Goal: Find specific page/section: Find specific page/section

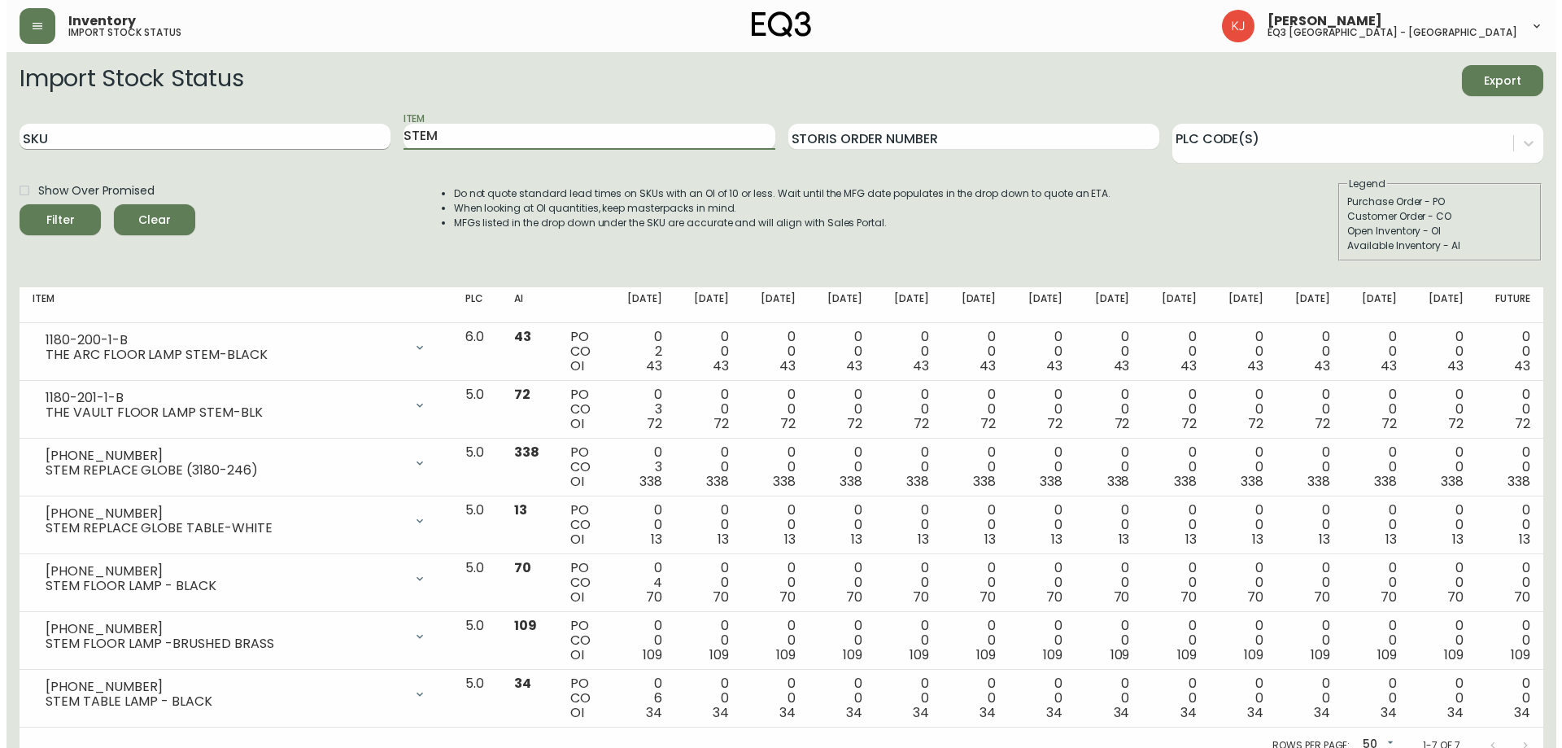
scroll to position [15, 0]
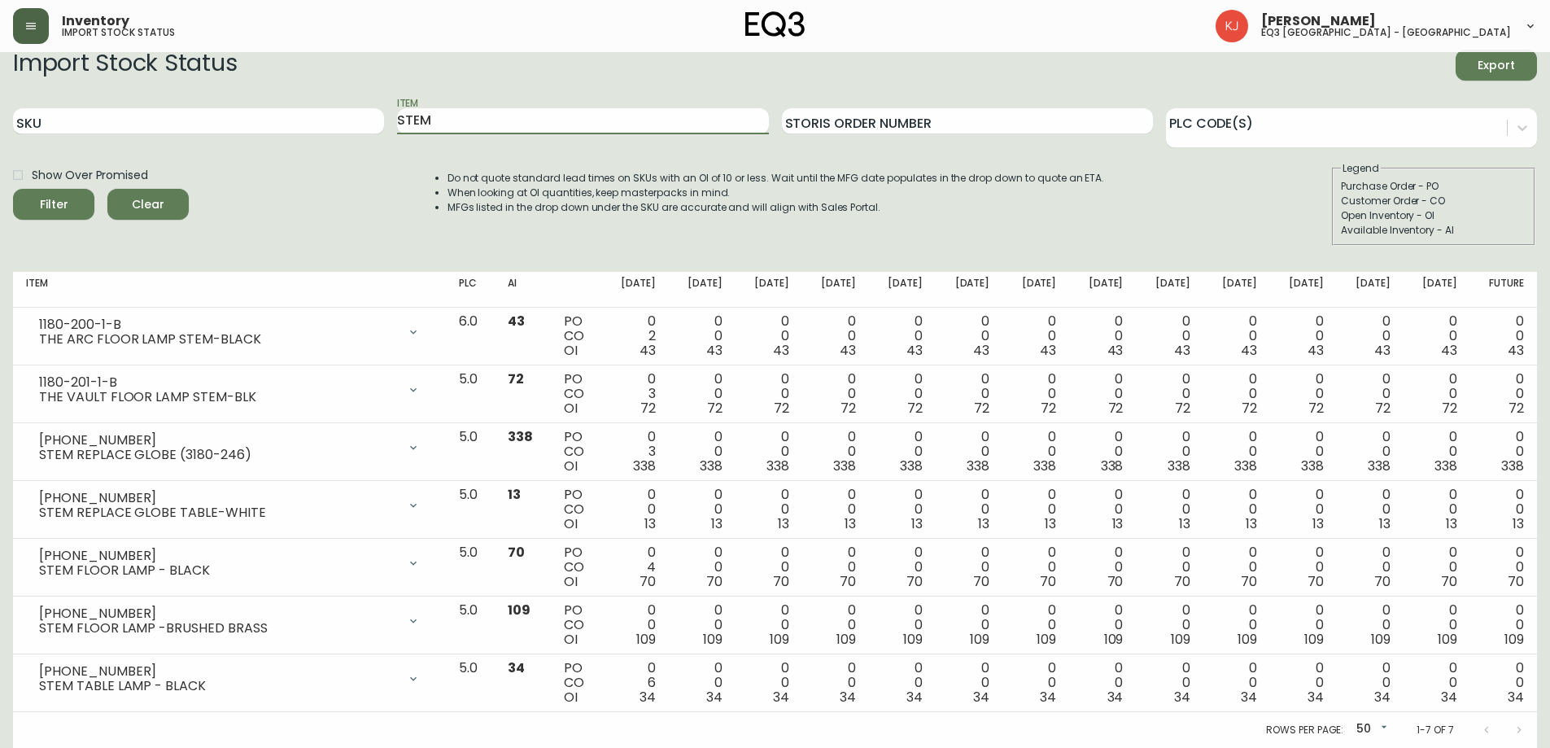
click at [28, 37] on button "button" at bounding box center [31, 26] width 36 height 36
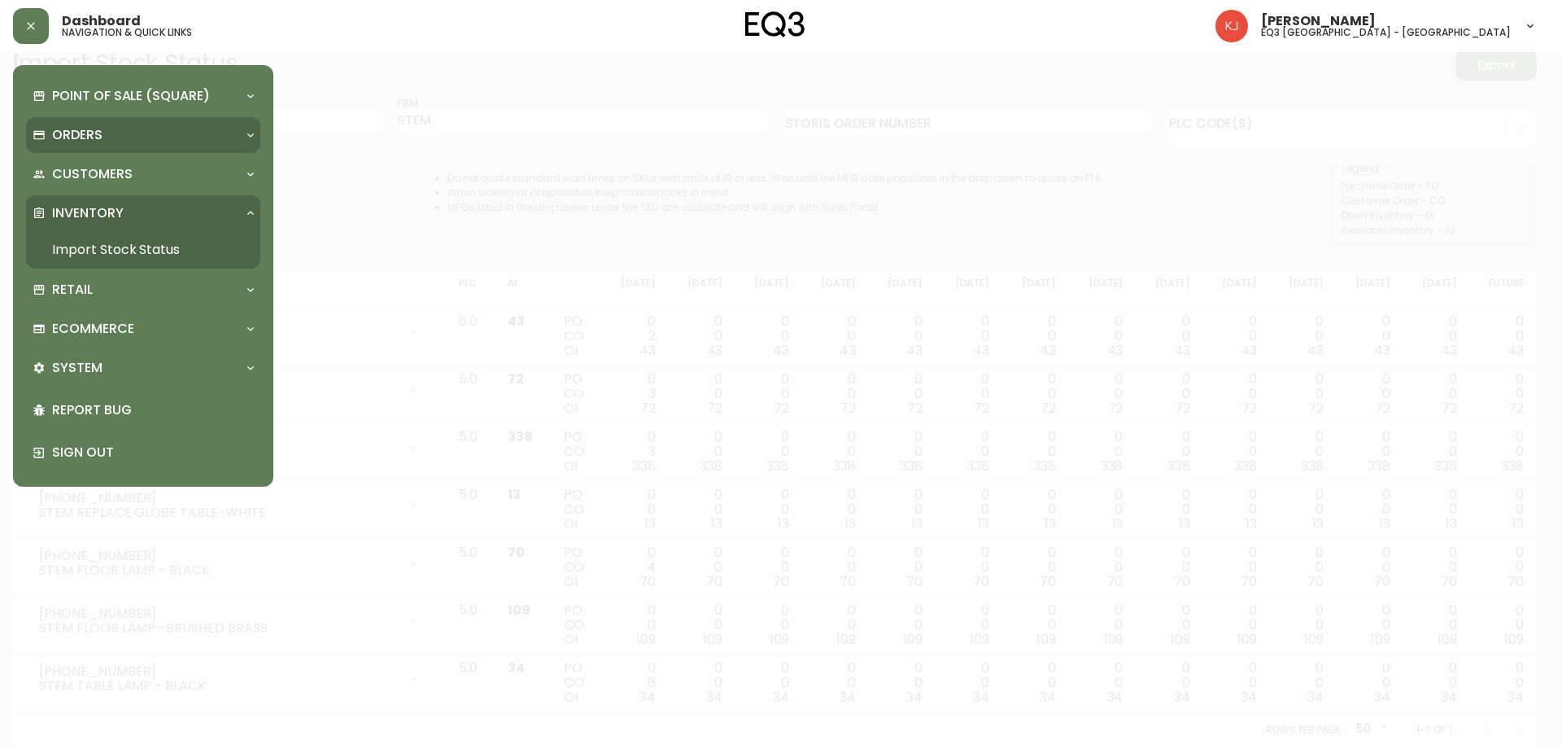
click at [94, 145] on div "Orders" at bounding box center [143, 135] width 234 height 36
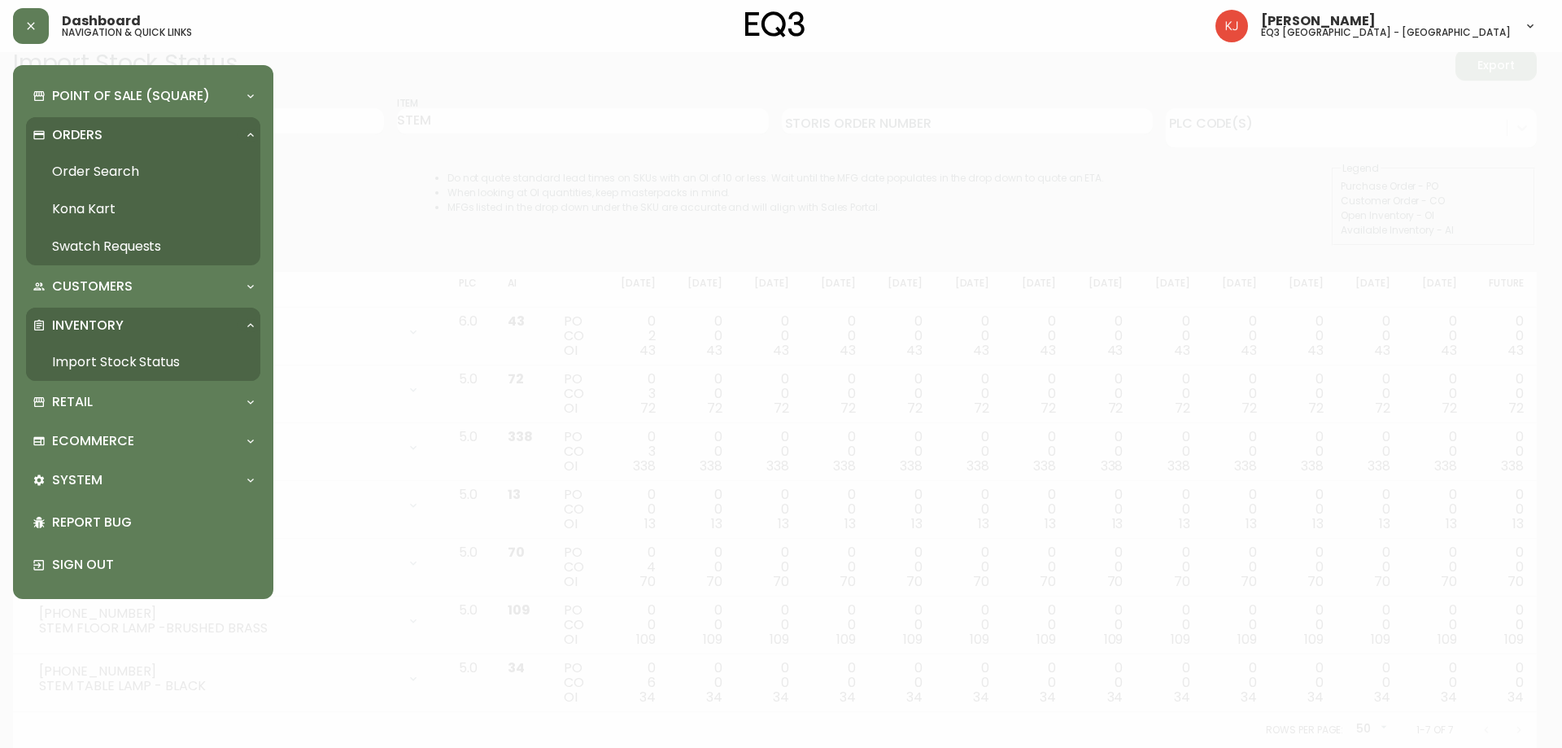
click at [119, 238] on link "Swatch Requests" at bounding box center [143, 246] width 234 height 37
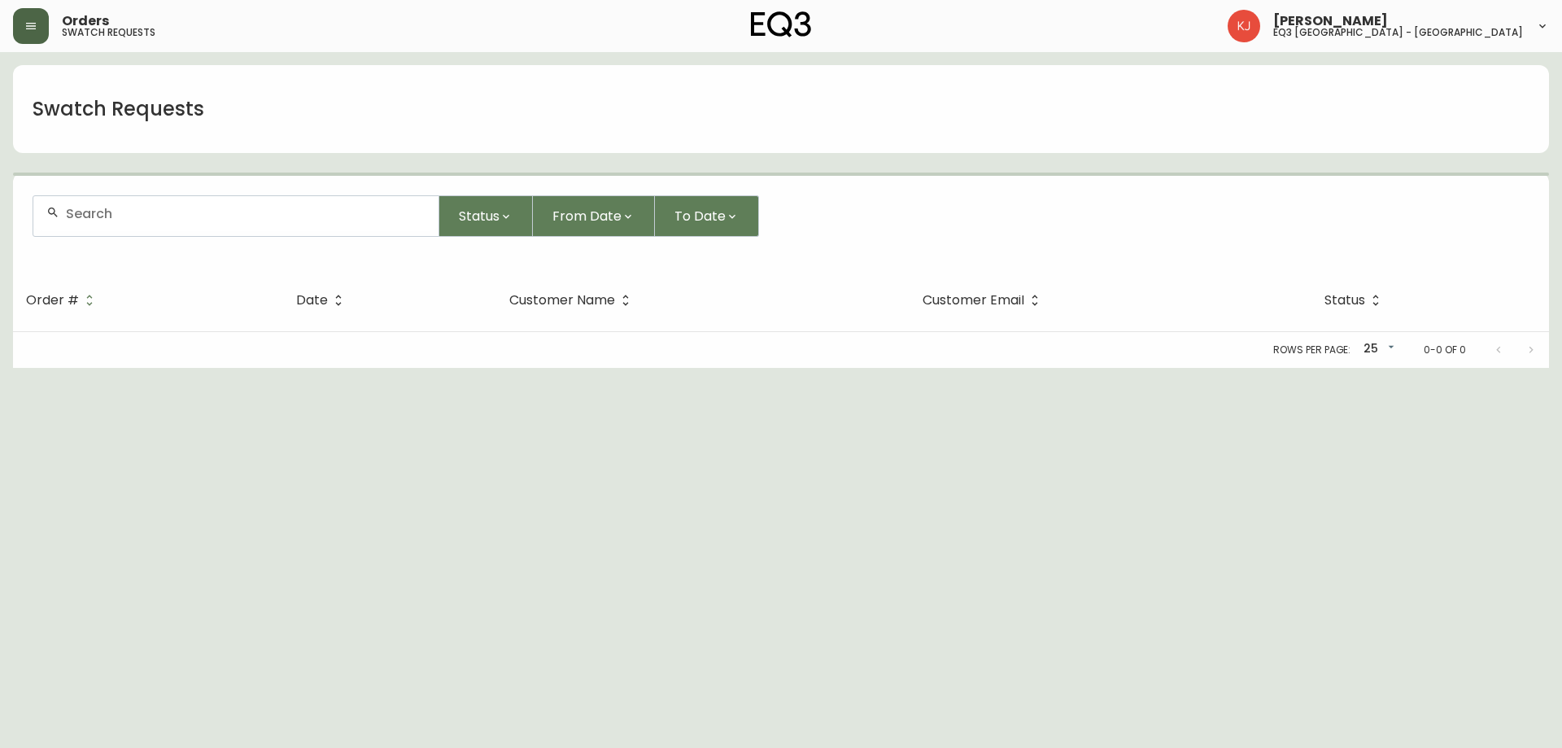
click at [43, 36] on button "button" at bounding box center [31, 26] width 36 height 36
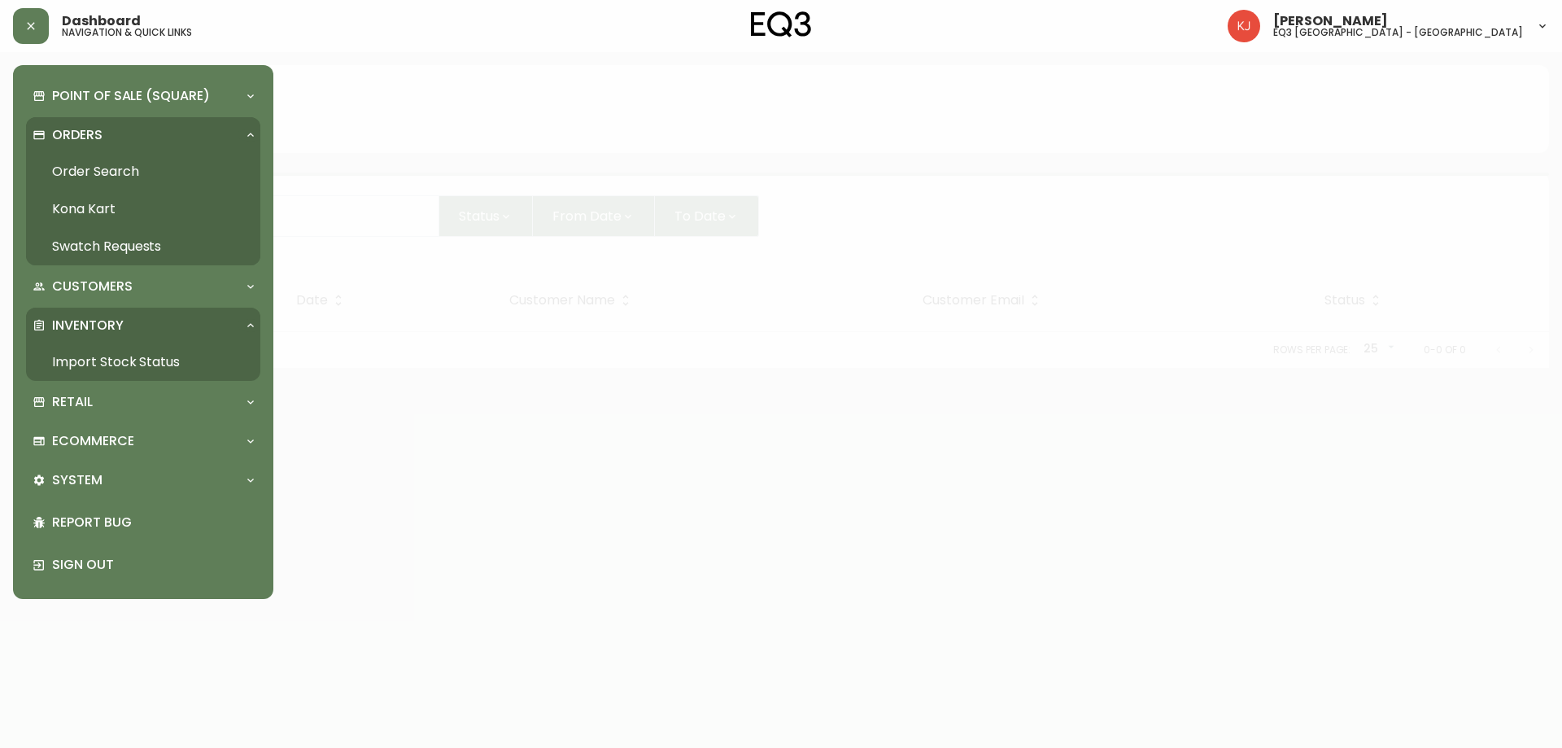
click at [82, 174] on link "Order Search" at bounding box center [143, 171] width 234 height 37
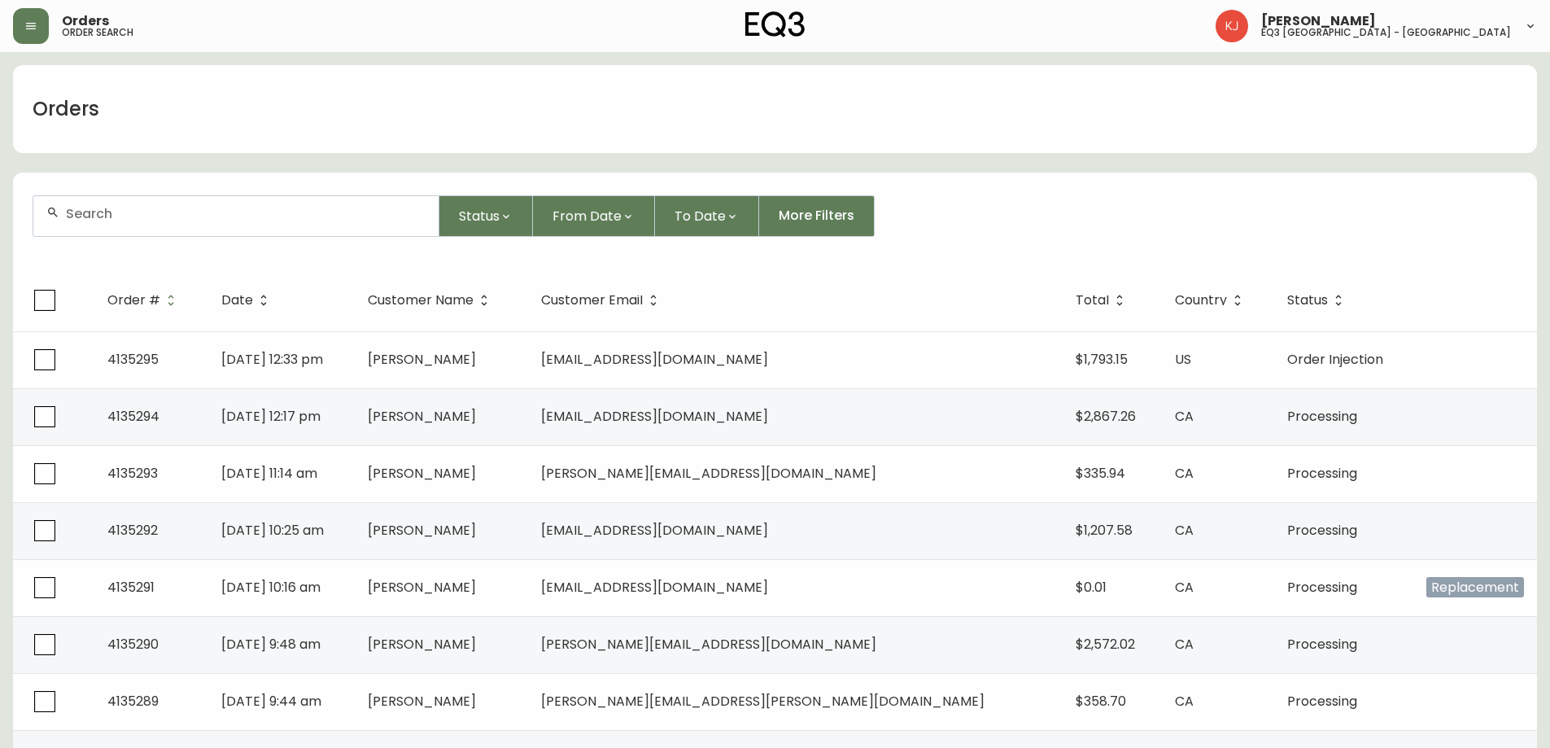
click at [148, 225] on div at bounding box center [235, 216] width 405 height 40
type input "5143586030"
